Goal: Use online tool/utility: Utilize a website feature to perform a specific function

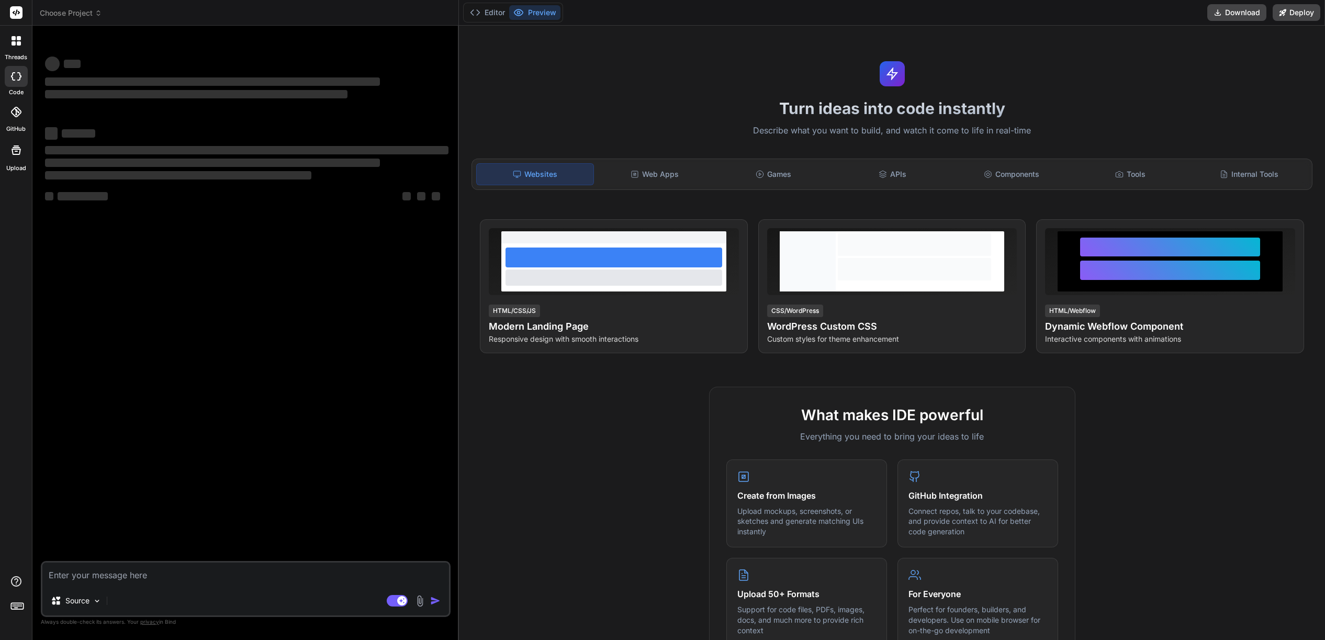
type textarea "x"
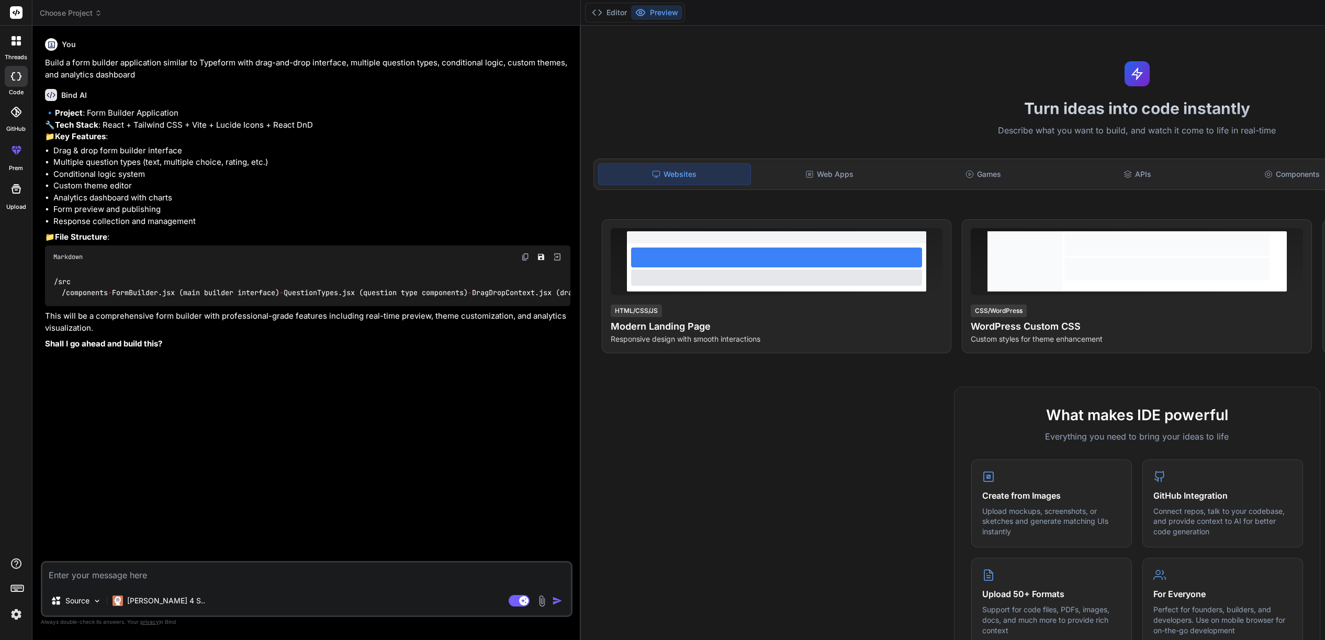
type textarea "x"
click at [631, 7] on button "Preview" at bounding box center [656, 12] width 51 height 15
click at [631, 14] on button "Preview" at bounding box center [656, 12] width 51 height 15
click at [806, 179] on icon at bounding box center [810, 174] width 8 height 8
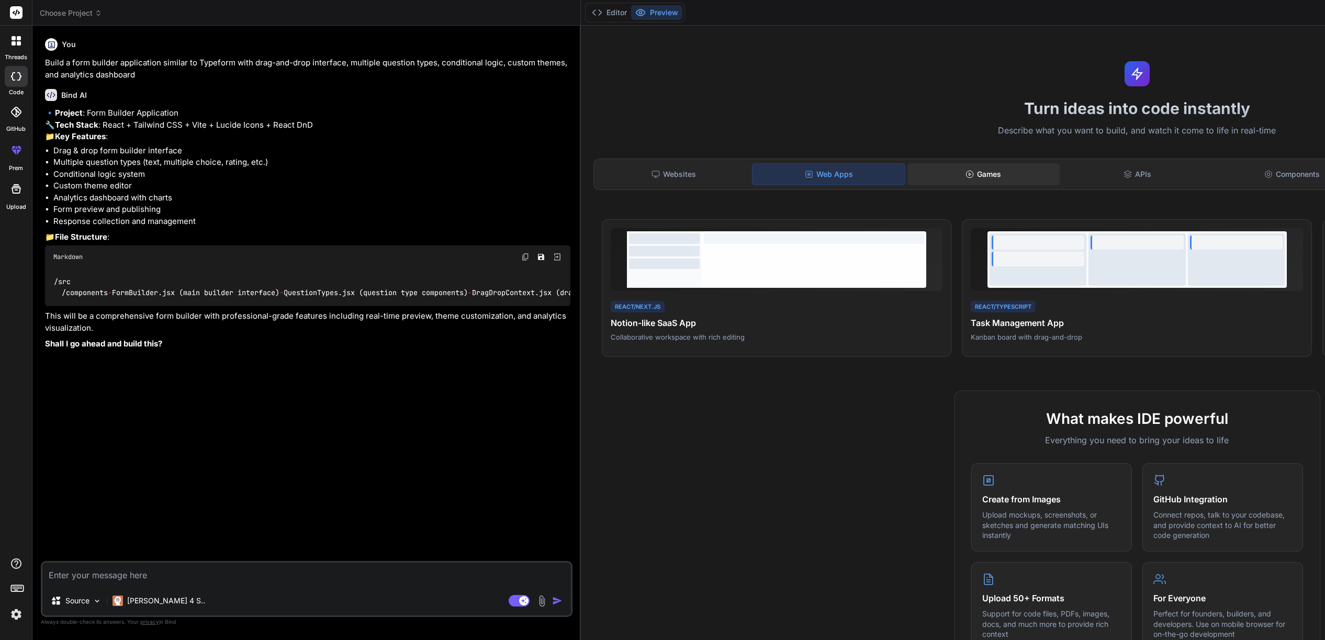
drag, startPoint x: 762, startPoint y: 217, endPoint x: 794, endPoint y: 216, distance: 32.5
click at [908, 185] on div "Games" at bounding box center [984, 174] width 152 height 22
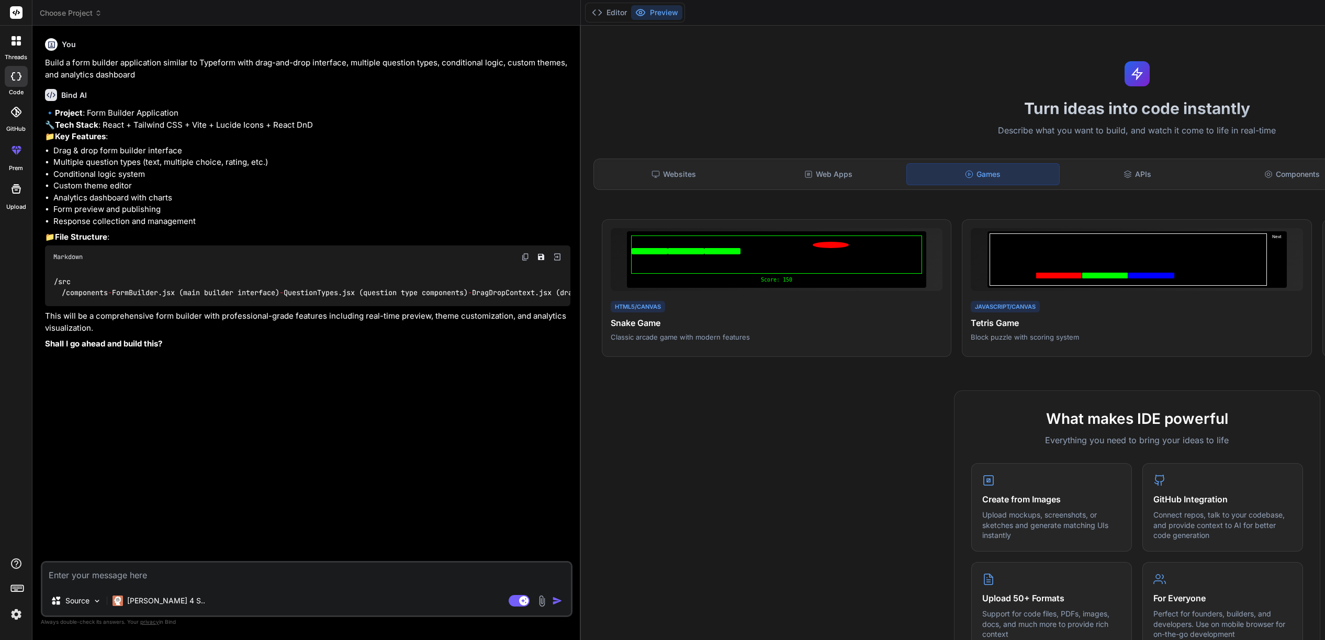
click at [907, 185] on div "Games" at bounding box center [983, 174] width 153 height 22
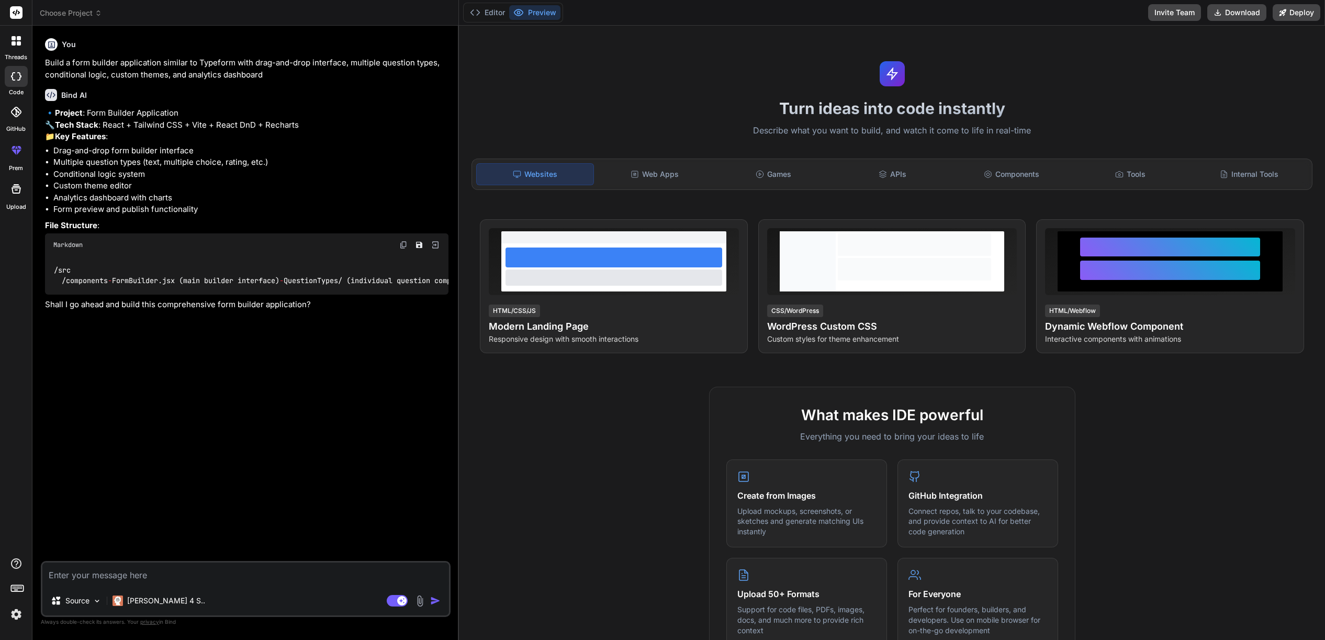
type textarea "x"
click at [645, 53] on div "Turn ideas into code instantly Describe what you want to build, and watch it co…" at bounding box center [892, 333] width 866 height 615
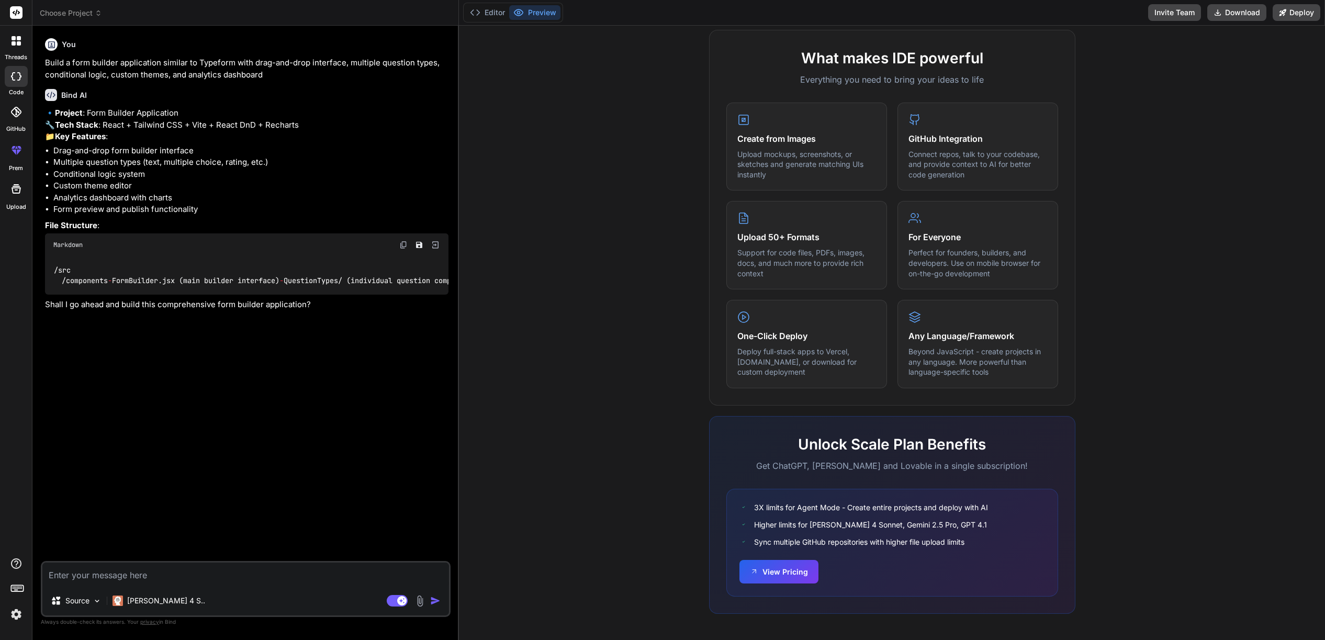
scroll to position [358, 0]
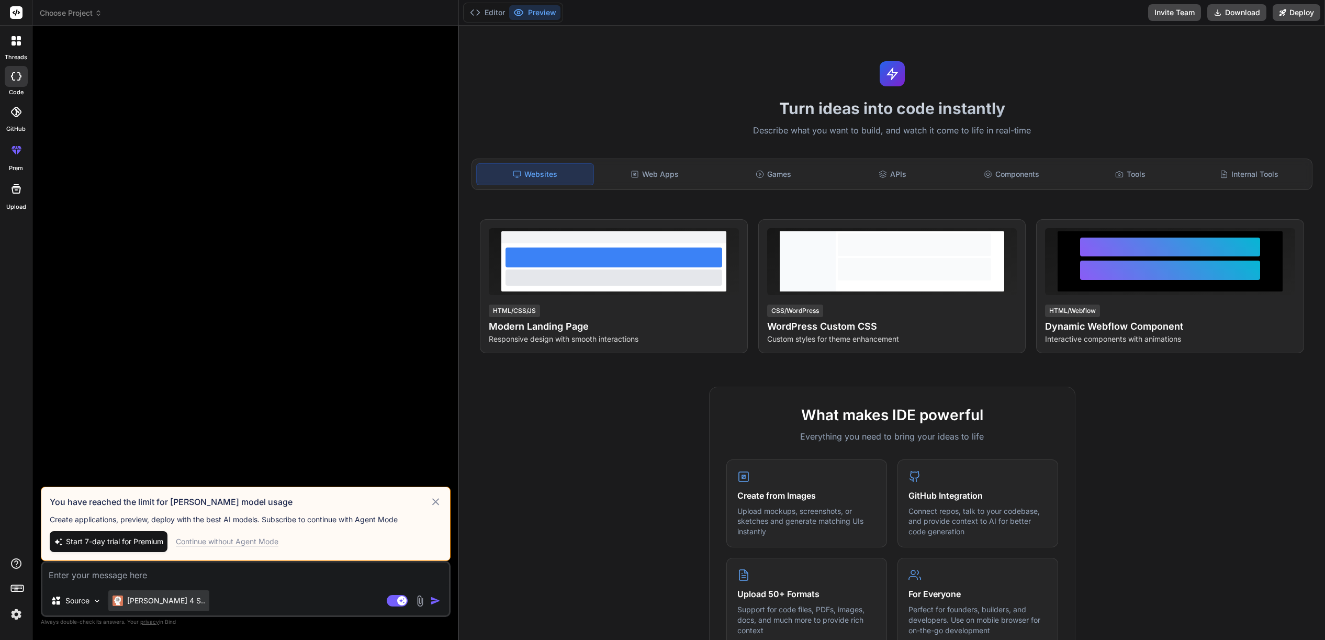
click at [200, 597] on div "[PERSON_NAME] 4 S.." at bounding box center [158, 600] width 101 height 21
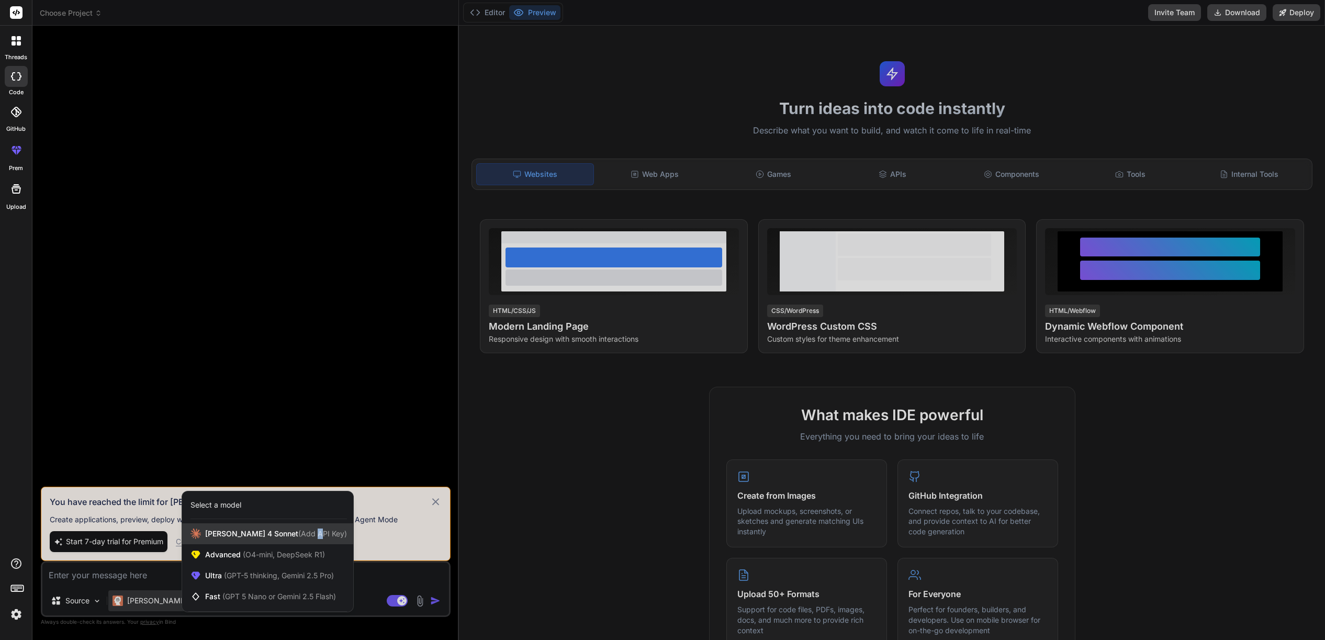
drag, startPoint x: 325, startPoint y: 518, endPoint x: 321, endPoint y: 525, distance: 8.2
click at [321, 529] on span "Claude 4 Sonnet (Add API Key)" at bounding box center [276, 534] width 142 height 10
type textarea "x"
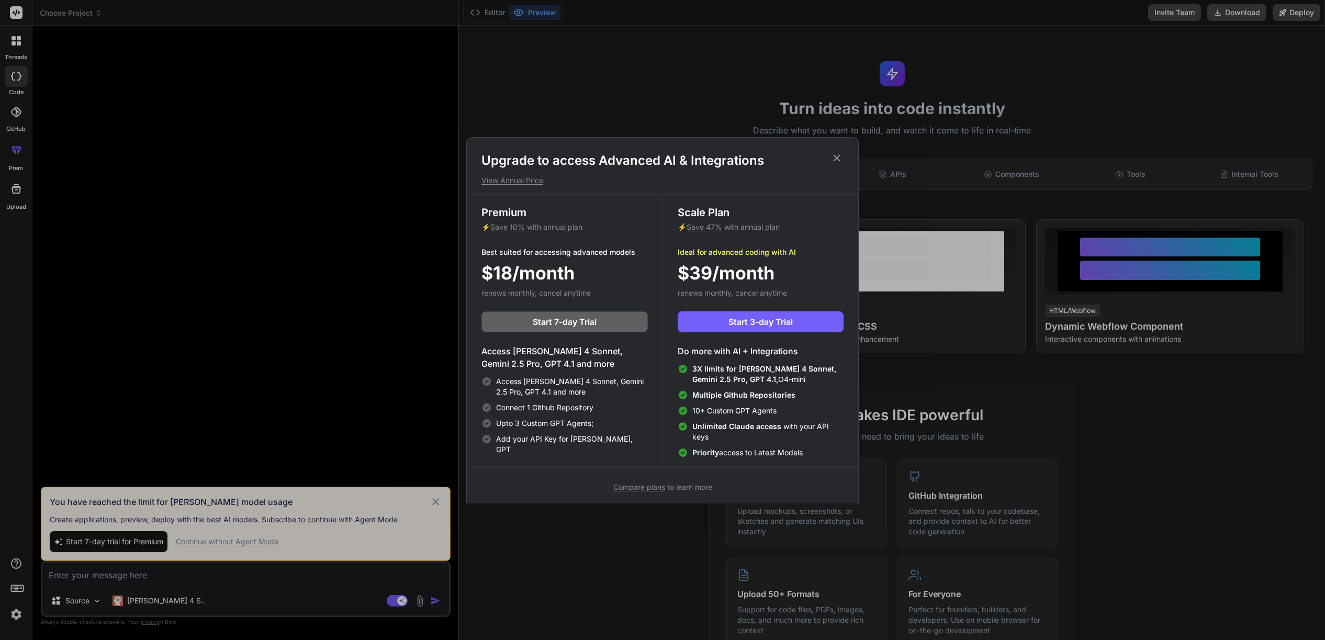
click at [708, 565] on div "Upgrade to access Advanced AI & Integrations View Annual Price Premium ⚡ Save 1…" at bounding box center [662, 320] width 1325 height 640
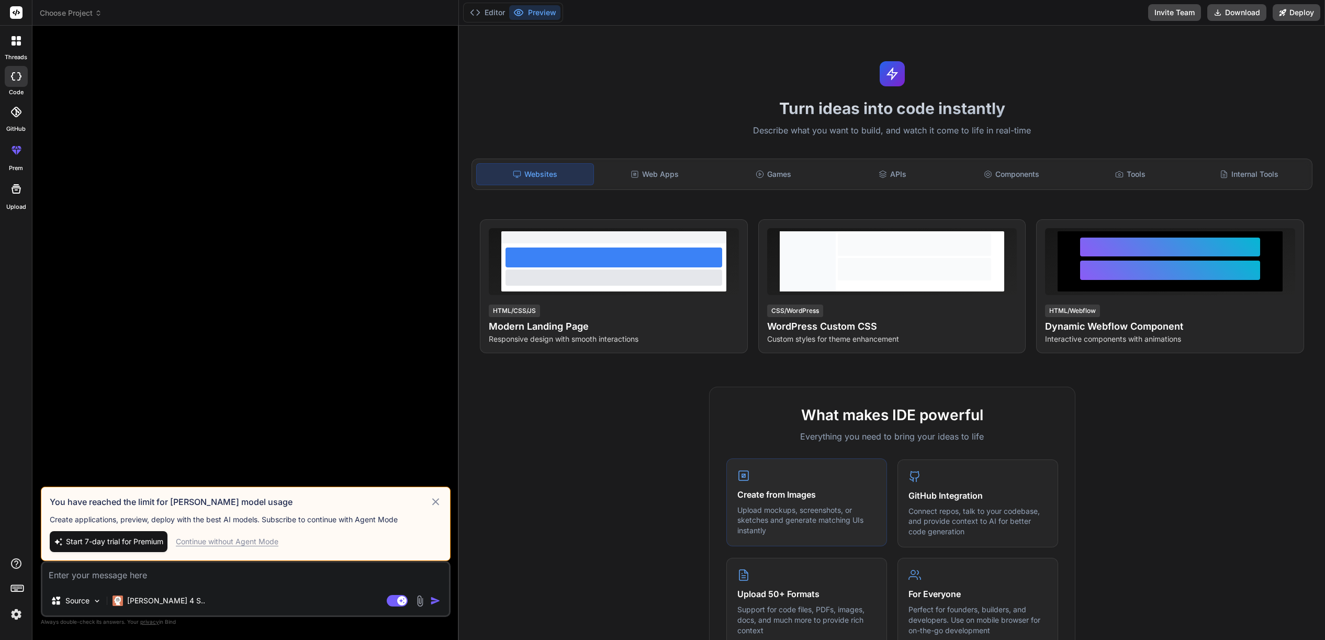
click at [750, 547] on div "Create from Images Upload mockups, screenshots, or sketches and generate matchi…" at bounding box center [807, 503] width 161 height 88
click at [756, 501] on h4 "Create from Images" at bounding box center [807, 494] width 139 height 13
click at [748, 547] on div "Create from Images Upload mockups, screenshots, or sketches and generate matchi…" at bounding box center [807, 503] width 161 height 88
click at [741, 482] on icon at bounding box center [744, 476] width 13 height 13
click at [742, 477] on rect at bounding box center [743, 475] width 3 height 3
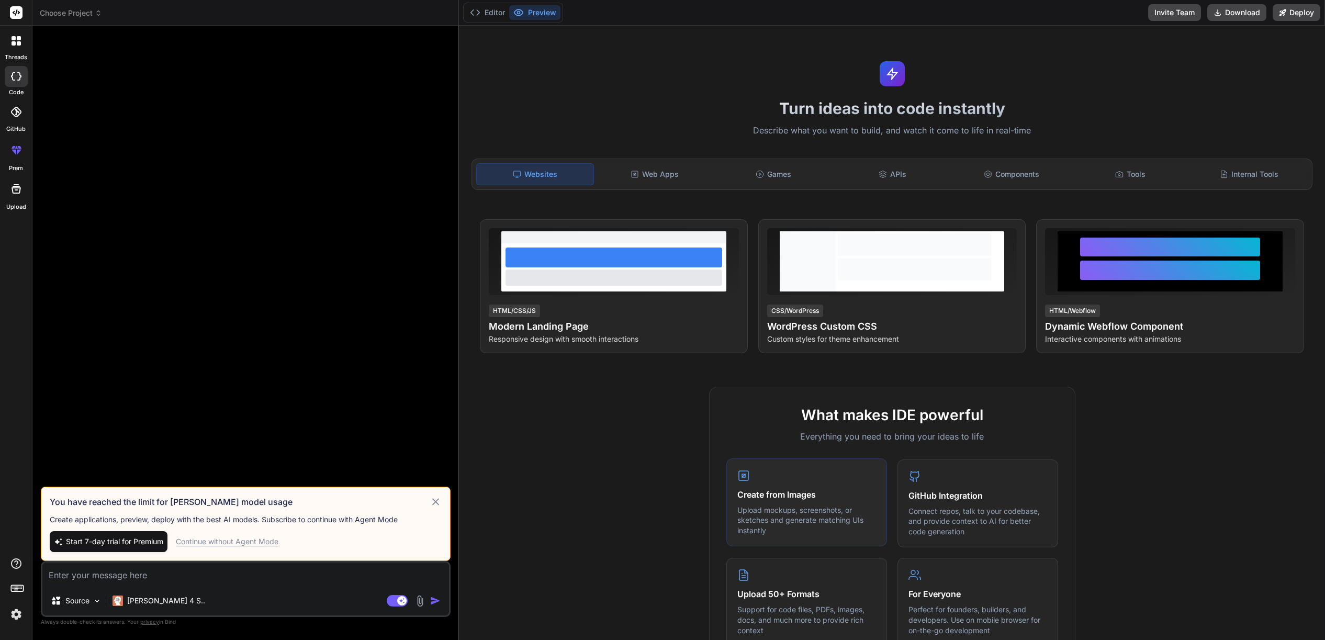
scroll to position [449, 0]
